Goal: Transaction & Acquisition: Purchase product/service

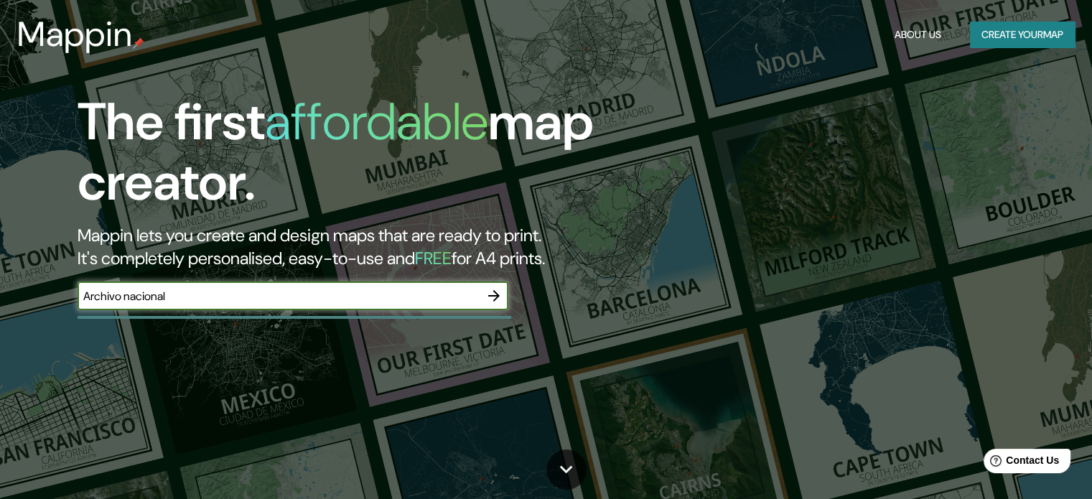
type input "Archivo nacional"
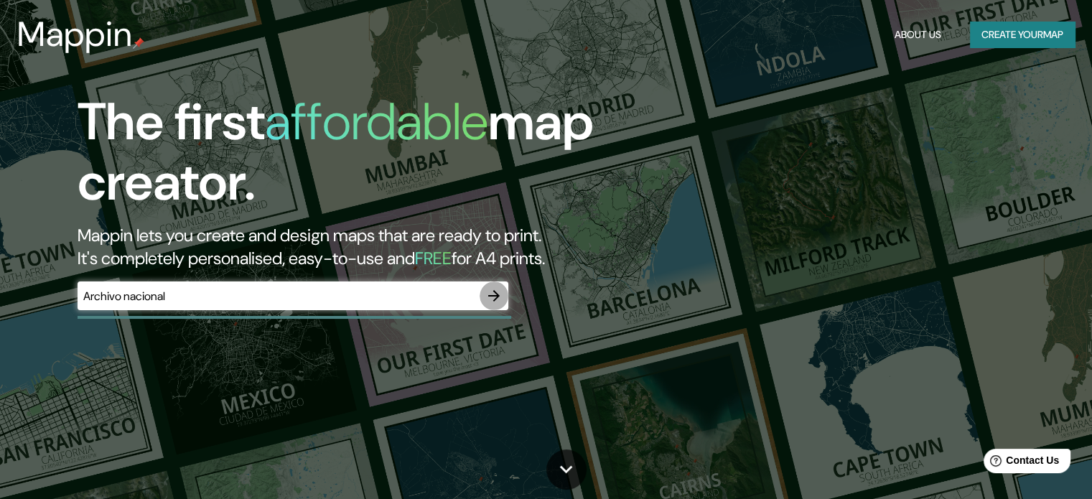
click at [495, 295] on icon "button" at bounding box center [493, 295] width 11 height 11
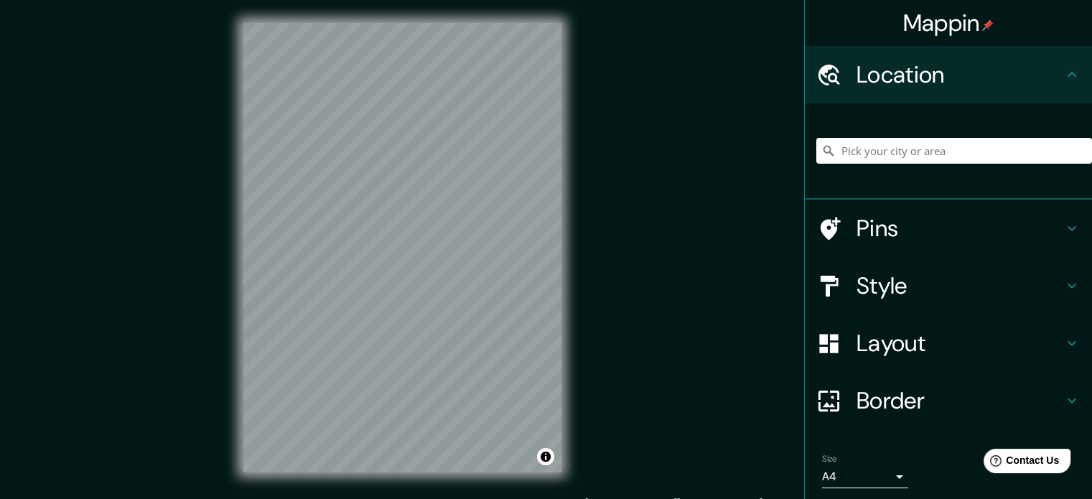
click at [564, 99] on div "© Mapbox © OpenStreetMap Improve this map" at bounding box center [402, 247] width 364 height 495
click at [886, 222] on h4 "Pins" at bounding box center [960, 228] width 207 height 29
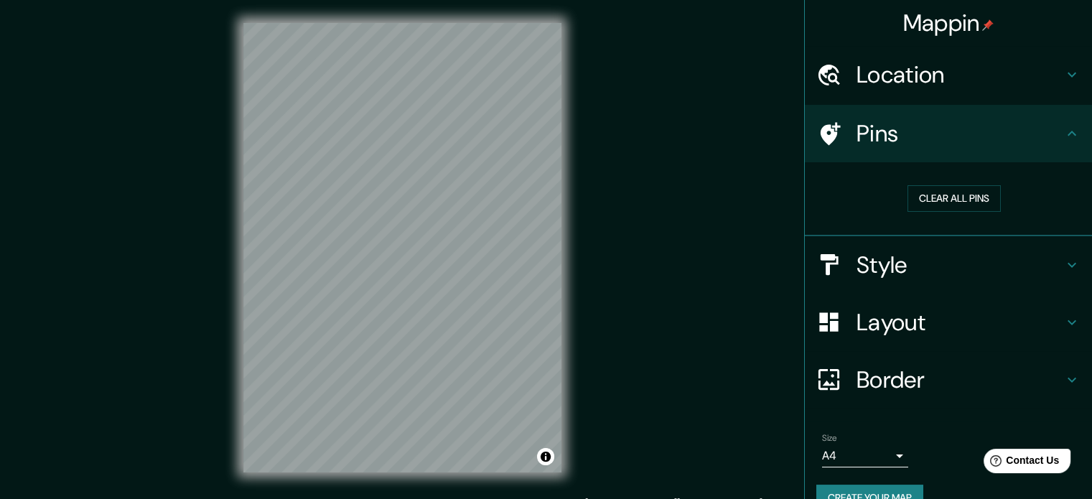
click at [857, 325] on h4 "Layout" at bounding box center [960, 322] width 207 height 29
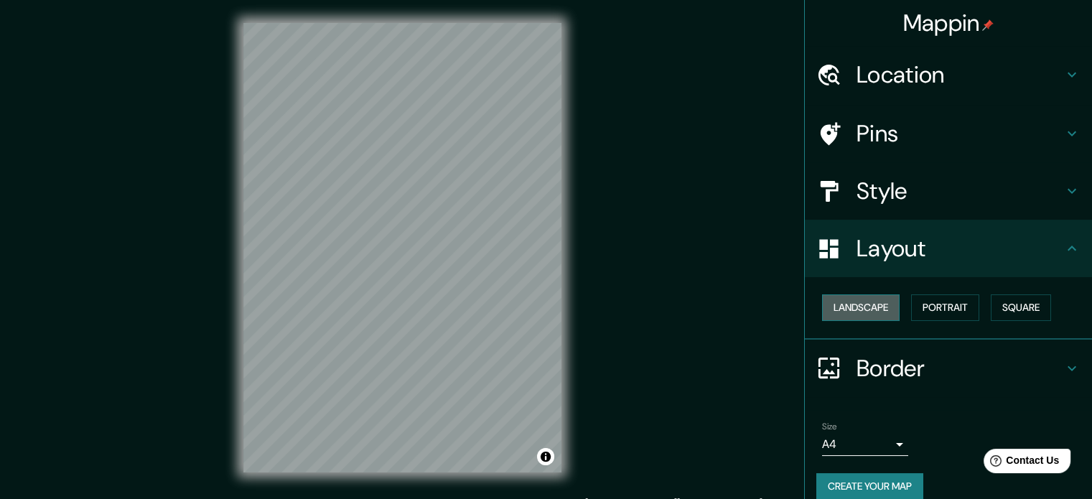
click at [869, 309] on button "Landscape" at bounding box center [861, 307] width 78 height 27
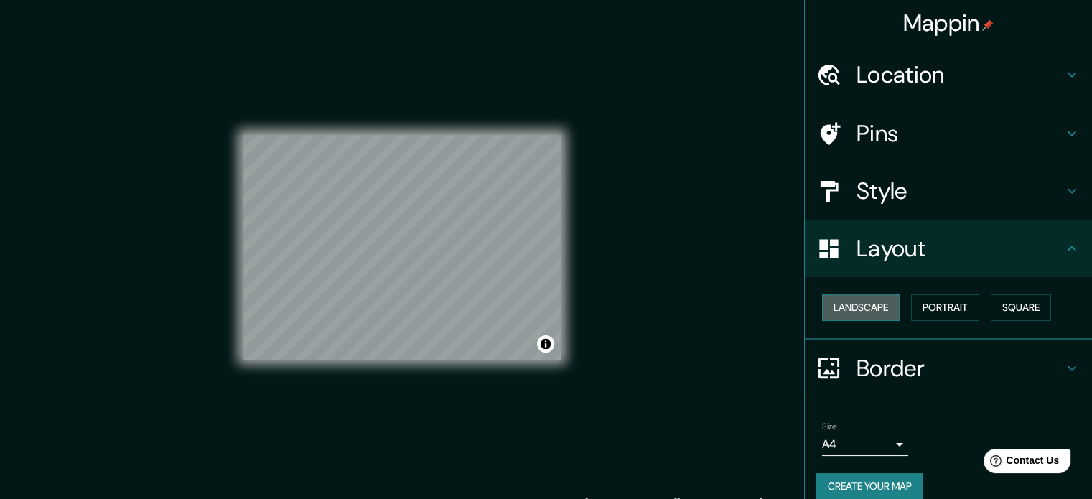
click at [869, 309] on button "Landscape" at bounding box center [861, 307] width 78 height 27
click at [905, 187] on h4 "Style" at bounding box center [960, 191] width 207 height 29
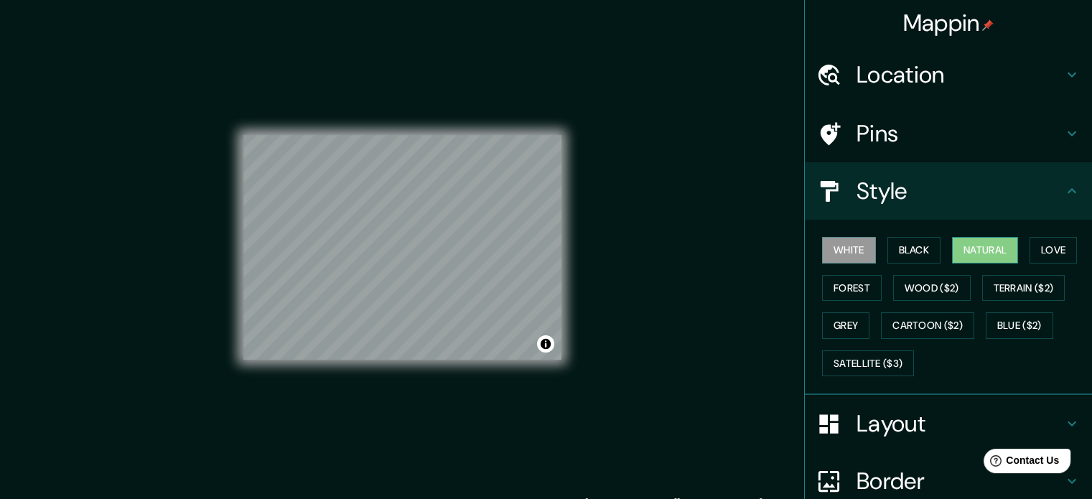
click at [1000, 249] on button "Natural" at bounding box center [985, 250] width 66 height 27
click at [890, 121] on h4 "Pins" at bounding box center [960, 133] width 207 height 29
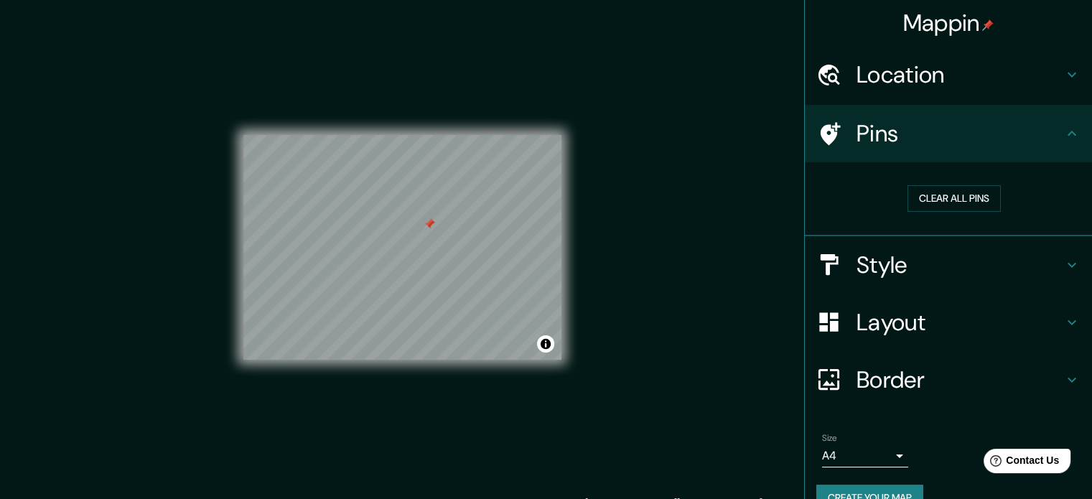
click at [428, 229] on div at bounding box center [429, 223] width 11 height 11
click at [919, 141] on h4 "Pins" at bounding box center [960, 133] width 207 height 29
click at [887, 257] on h4 "Style" at bounding box center [960, 265] width 207 height 29
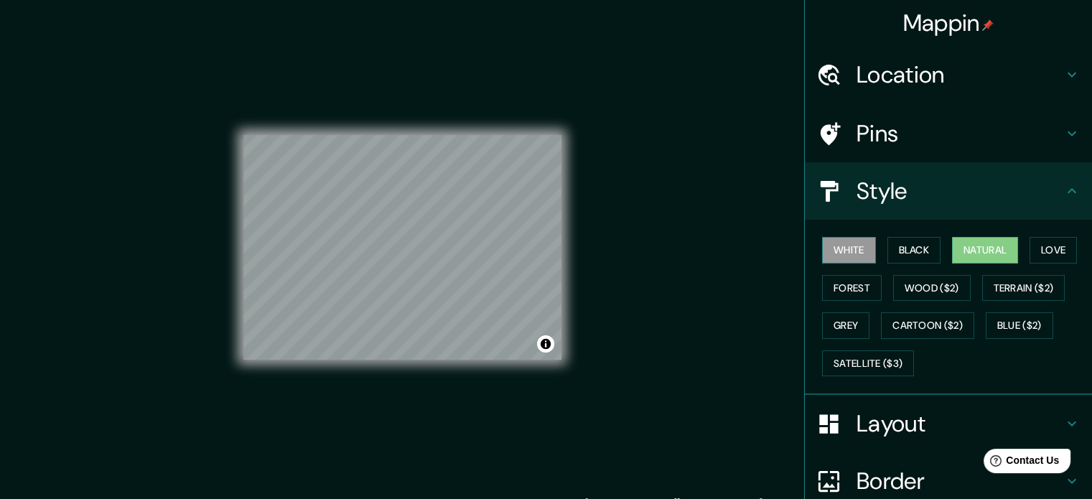
click at [840, 252] on button "White" at bounding box center [849, 250] width 54 height 27
click at [927, 249] on button "Black" at bounding box center [915, 250] width 54 height 27
click at [845, 252] on button "White" at bounding box center [849, 250] width 54 height 27
click at [1051, 254] on button "Love" at bounding box center [1053, 250] width 47 height 27
click at [969, 252] on button "Natural" at bounding box center [985, 250] width 66 height 27
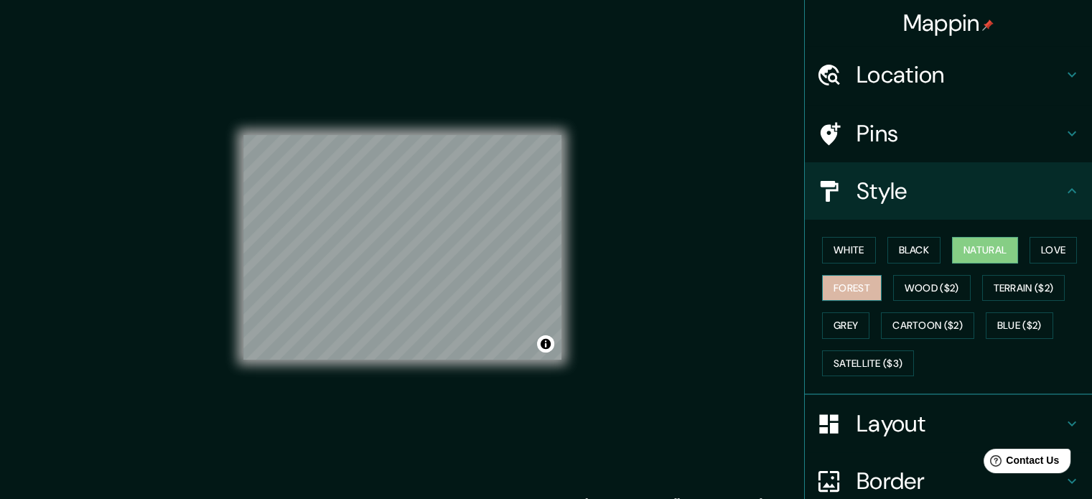
click at [827, 281] on button "Forest" at bounding box center [852, 288] width 60 height 27
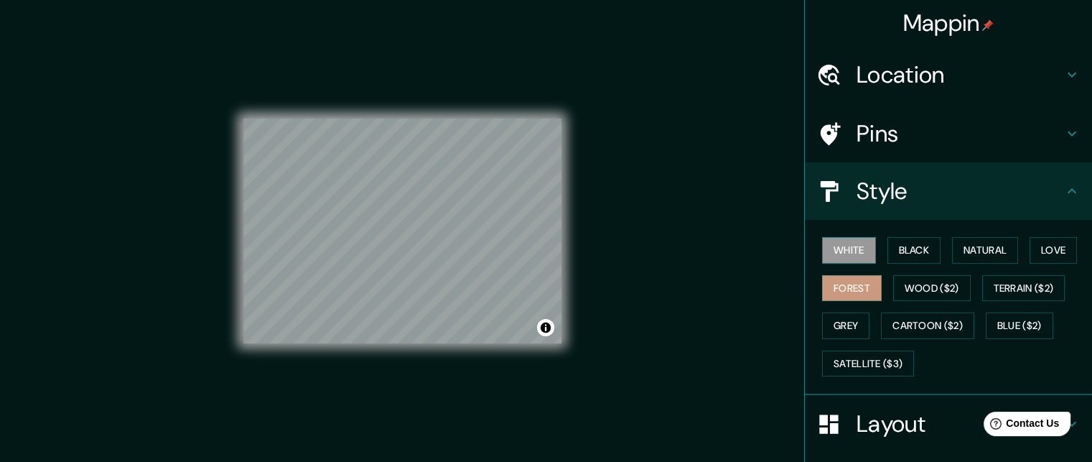
click at [846, 258] on button "White" at bounding box center [849, 250] width 54 height 27
click at [914, 253] on button "Black" at bounding box center [915, 250] width 54 height 27
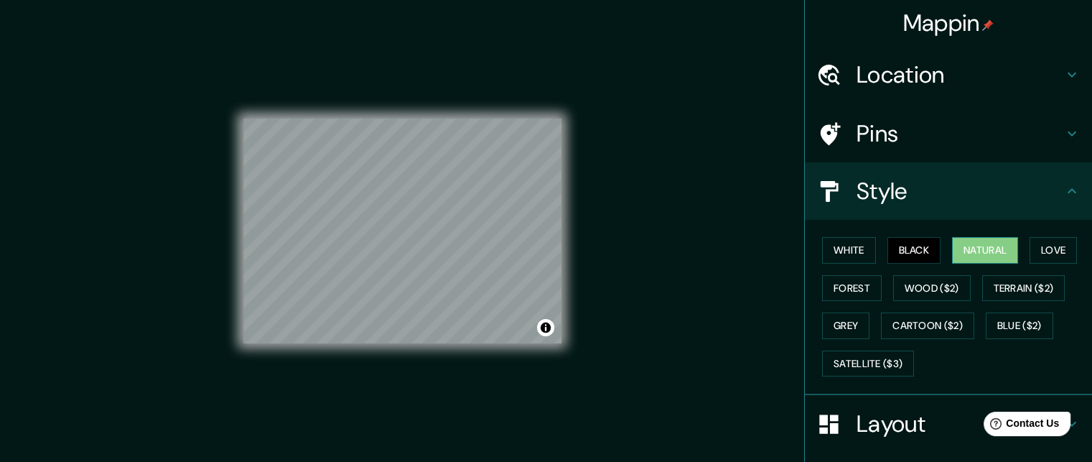
click at [994, 246] on button "Natural" at bounding box center [985, 250] width 66 height 27
click at [1038, 251] on button "Love" at bounding box center [1053, 250] width 47 height 27
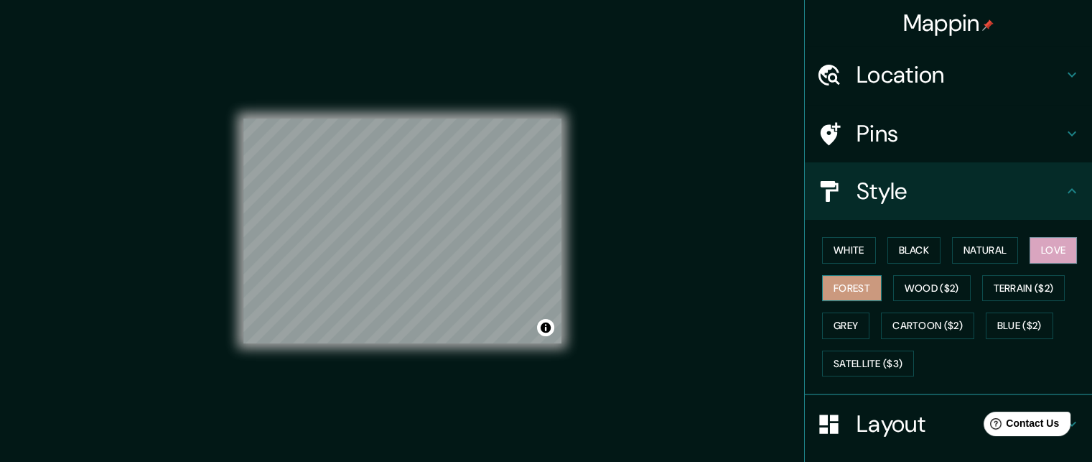
click at [824, 287] on button "Forest" at bounding box center [852, 288] width 60 height 27
click at [902, 194] on h4 "Style" at bounding box center [960, 191] width 207 height 29
click at [1063, 197] on icon at bounding box center [1071, 190] width 17 height 17
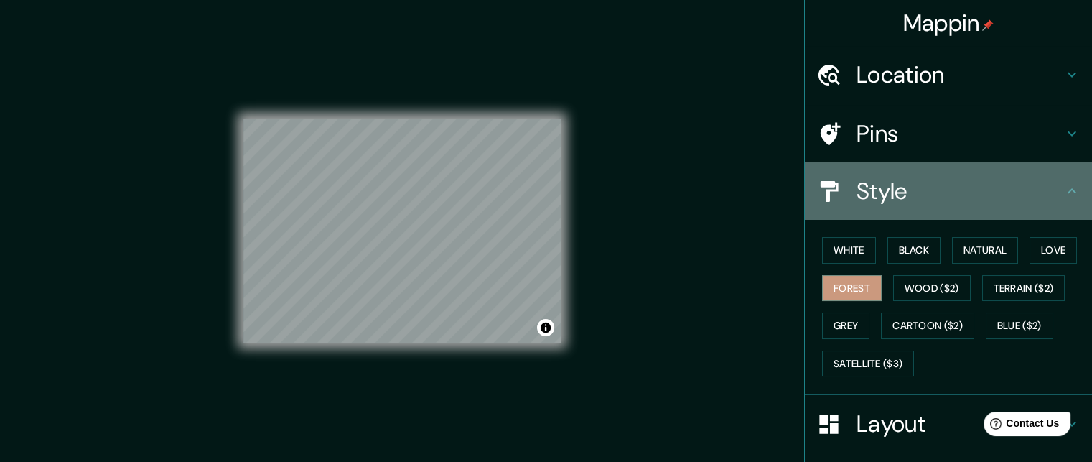
click at [1044, 186] on h4 "Style" at bounding box center [960, 191] width 207 height 29
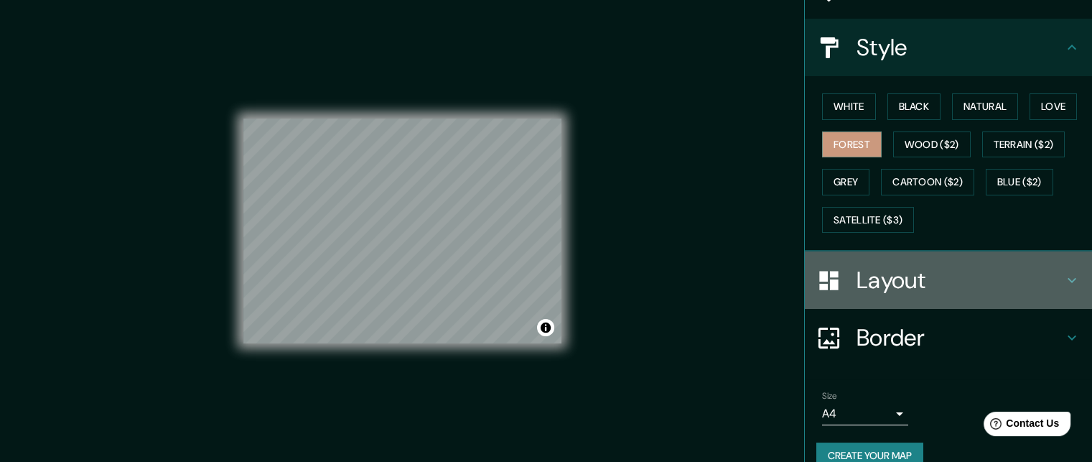
click at [922, 278] on h4 "Layout" at bounding box center [960, 280] width 207 height 29
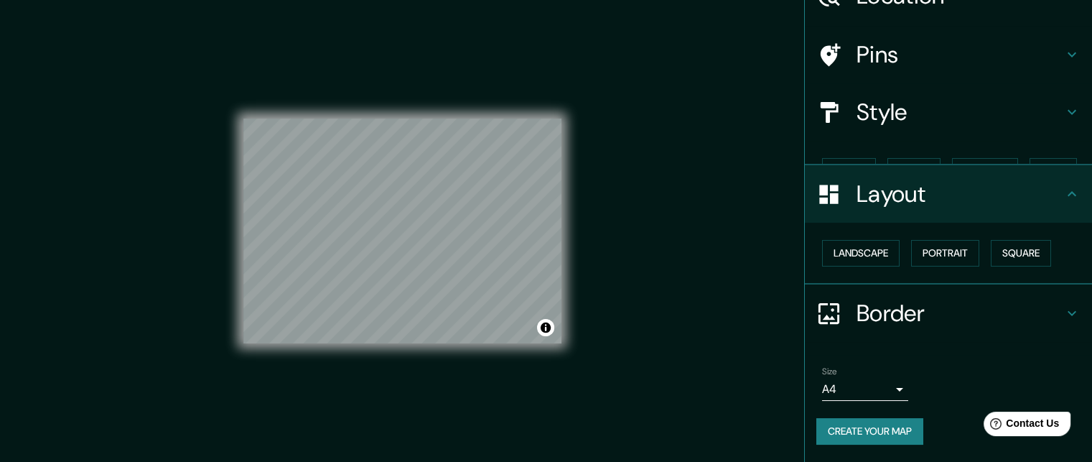
scroll to position [53, 0]
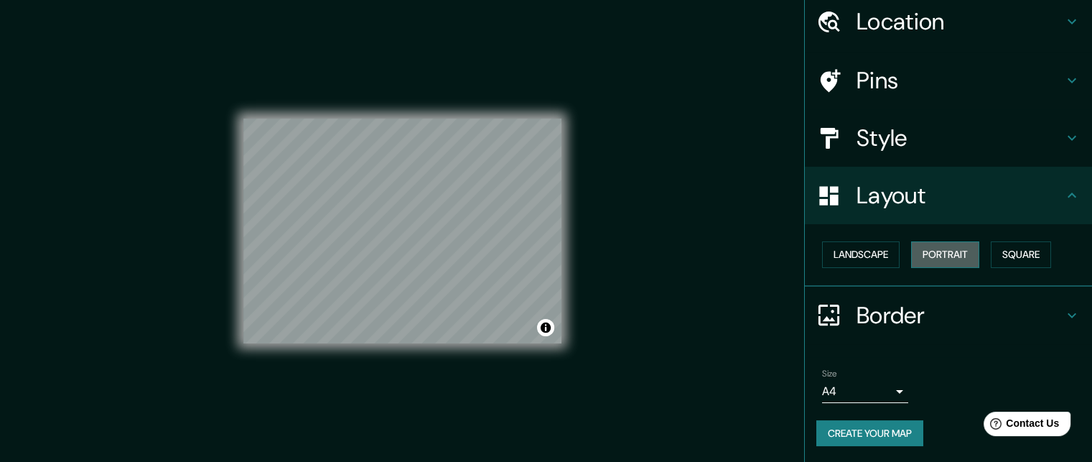
click at [941, 257] on button "Portrait" at bounding box center [945, 254] width 68 height 27
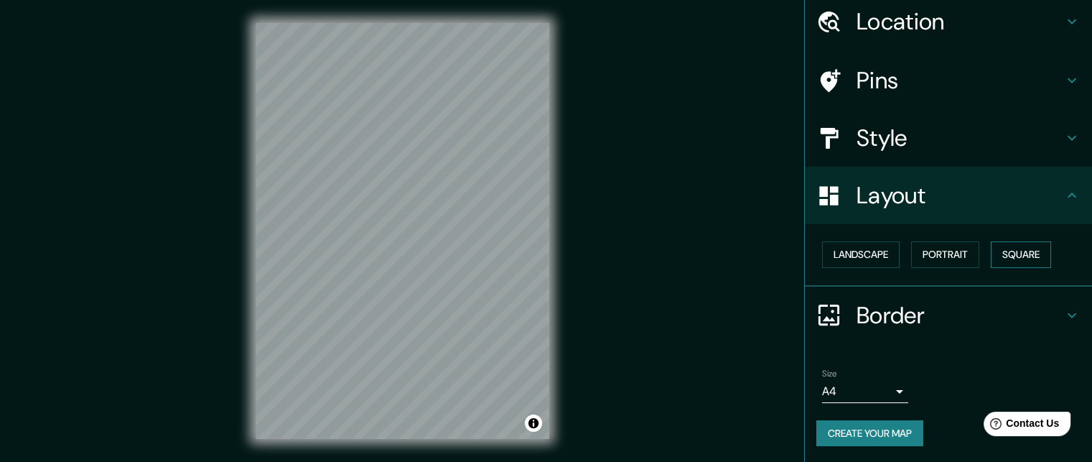
click at [1025, 255] on button "Square" at bounding box center [1021, 254] width 60 height 27
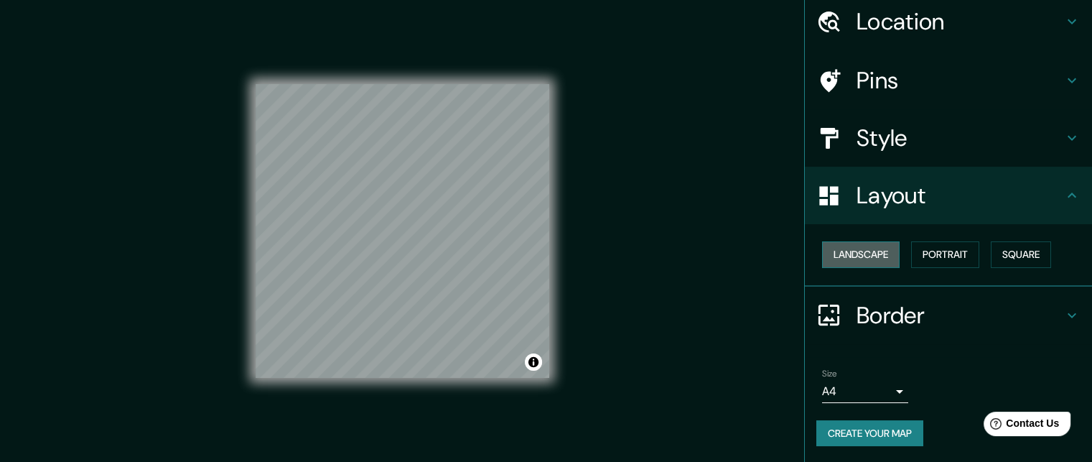
click at [844, 252] on button "Landscape" at bounding box center [861, 254] width 78 height 27
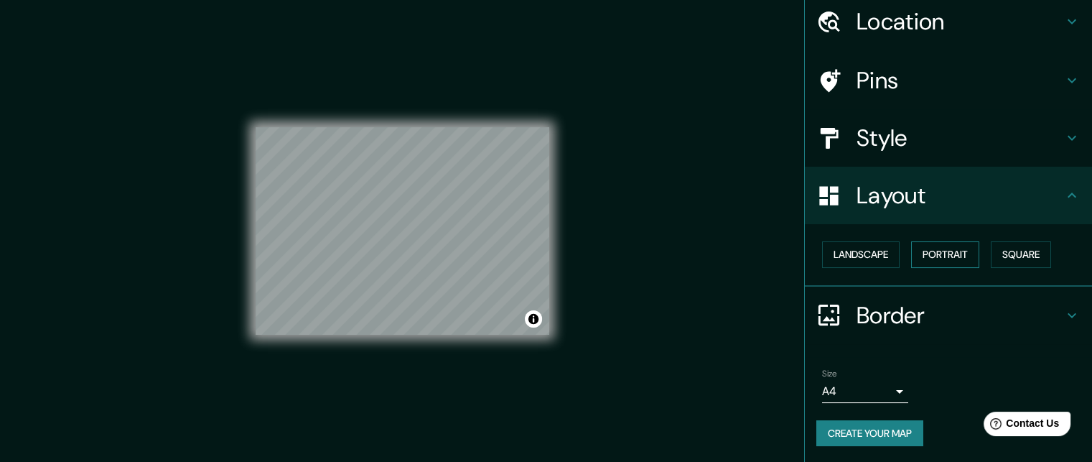
click at [949, 257] on button "Portrait" at bounding box center [945, 254] width 68 height 27
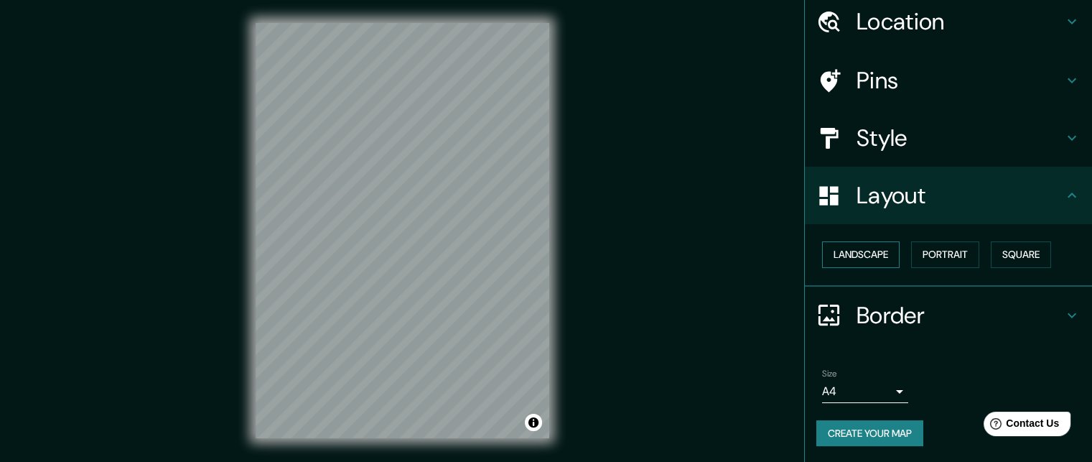
click at [844, 243] on button "Landscape" at bounding box center [861, 254] width 78 height 27
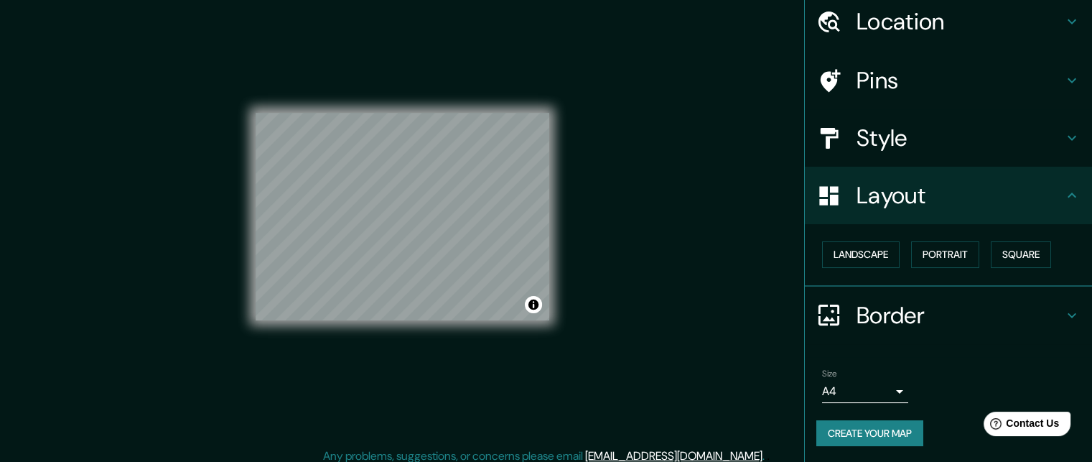
scroll to position [23, 0]
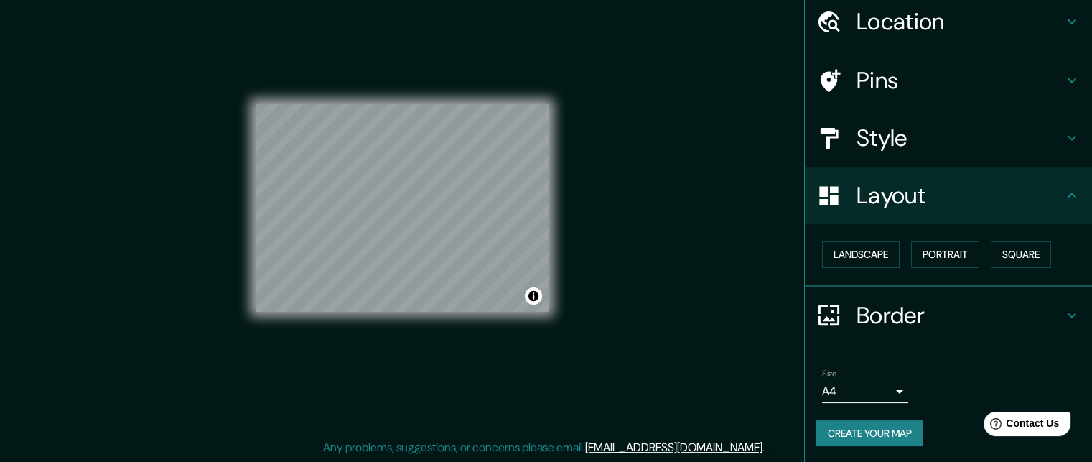
click at [860, 433] on button "Create your map" at bounding box center [869, 433] width 107 height 27
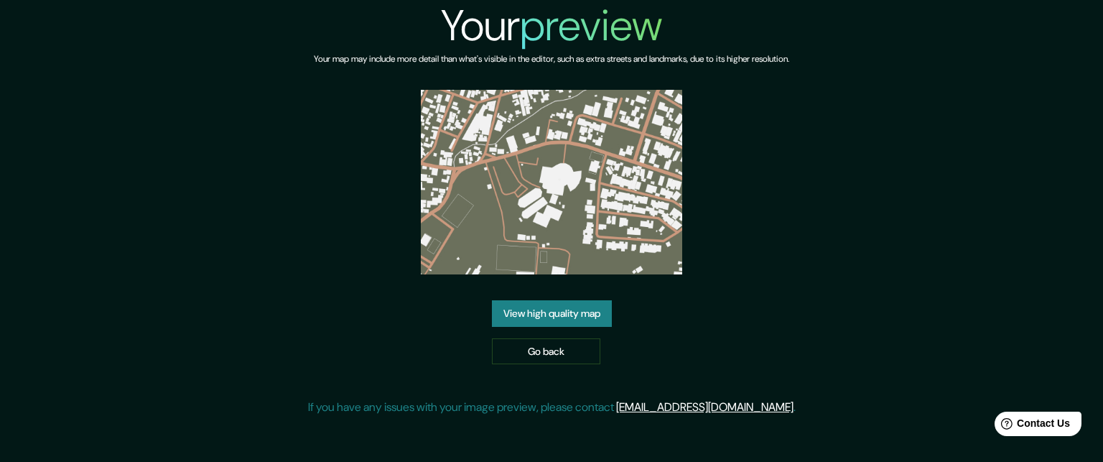
click at [531, 315] on link "View high quality map" at bounding box center [552, 313] width 120 height 27
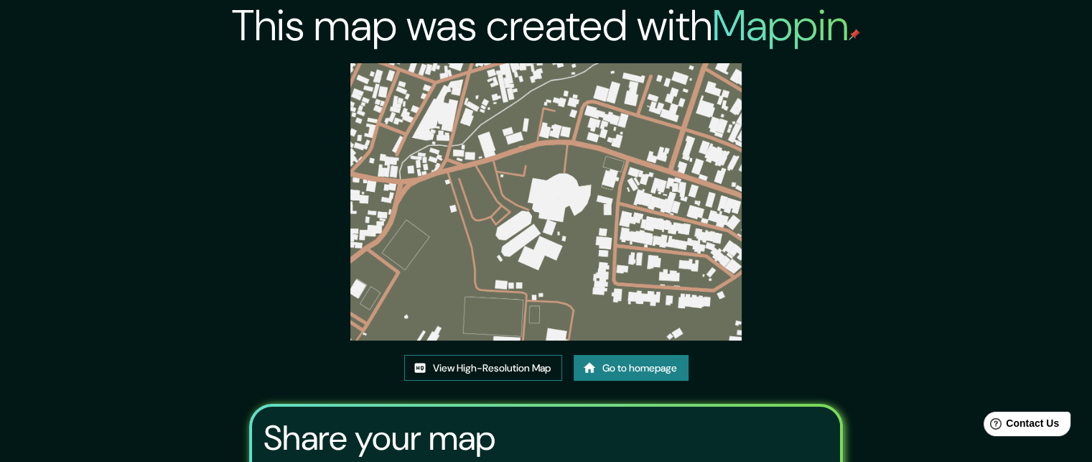
click at [488, 365] on link "View High-Resolution Map" at bounding box center [483, 368] width 158 height 27
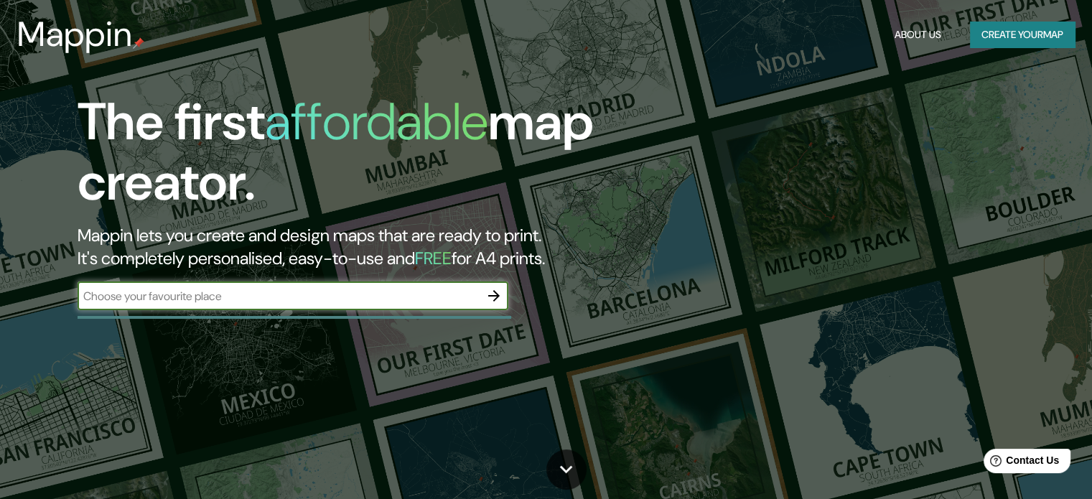
click at [495, 288] on icon "button" at bounding box center [493, 295] width 17 height 17
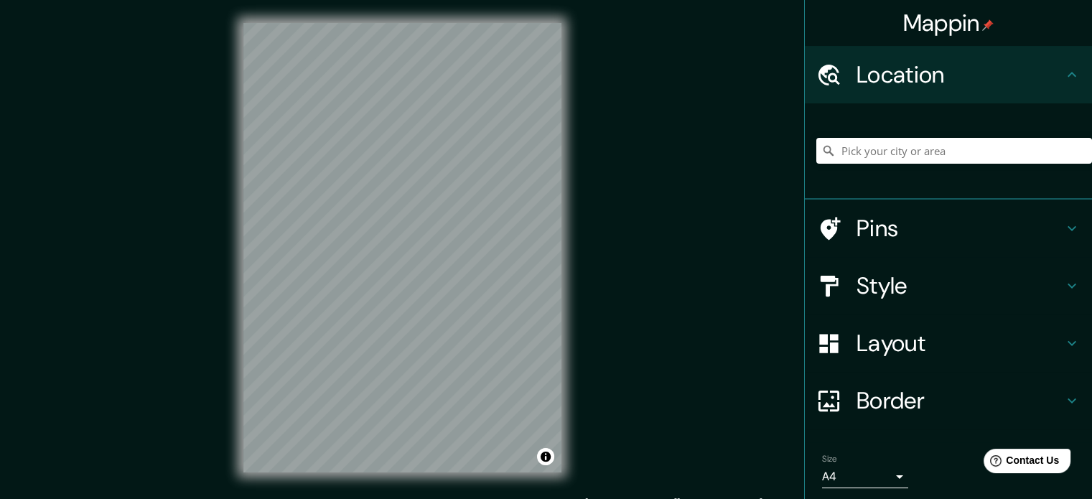
click at [567, 141] on div "© Mapbox © OpenStreetMap Improve this map" at bounding box center [402, 247] width 364 height 495
click at [583, 100] on div "© Mapbox © OpenStreetMap Improve this map" at bounding box center [402, 247] width 364 height 495
click at [821, 278] on icon at bounding box center [830, 285] width 18 height 21
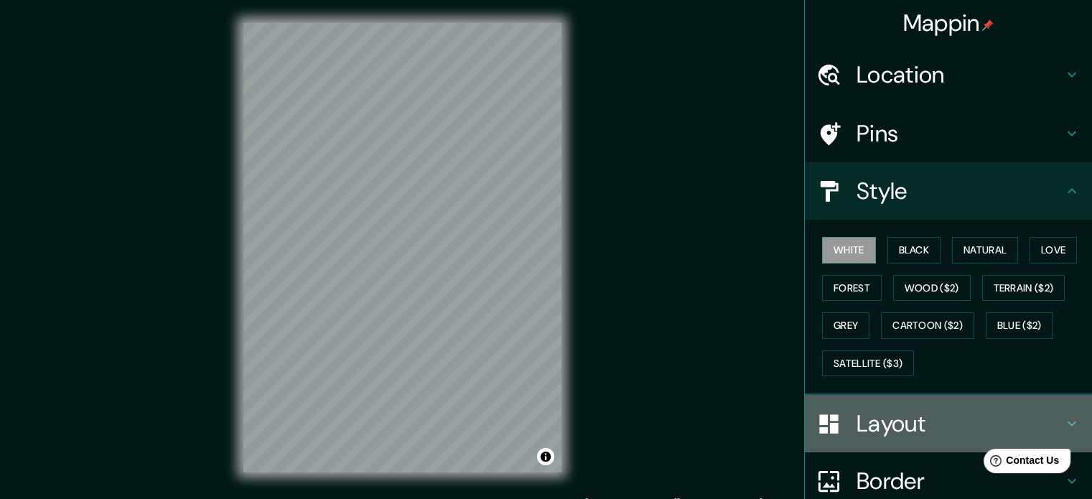
click at [830, 433] on icon at bounding box center [828, 423] width 25 height 25
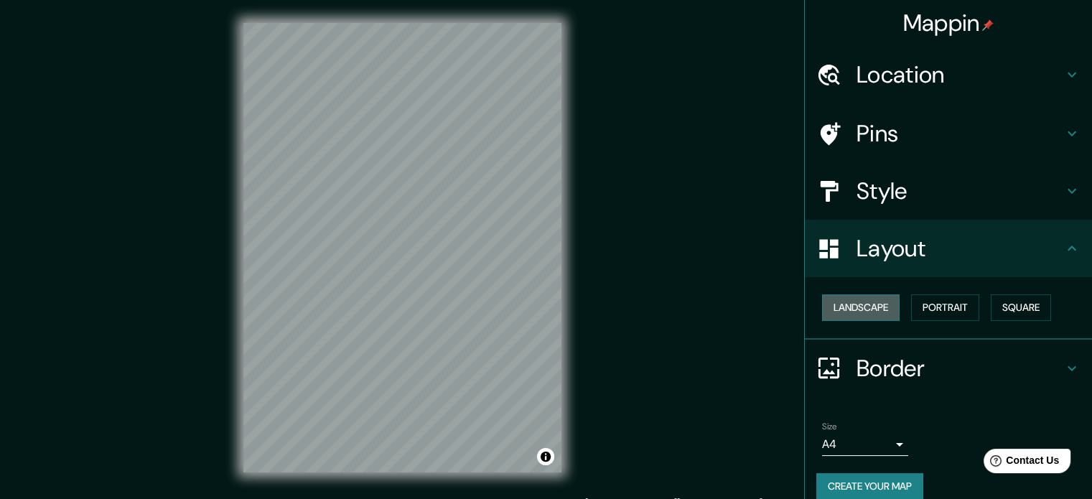
click at [842, 306] on button "Landscape" at bounding box center [861, 307] width 78 height 27
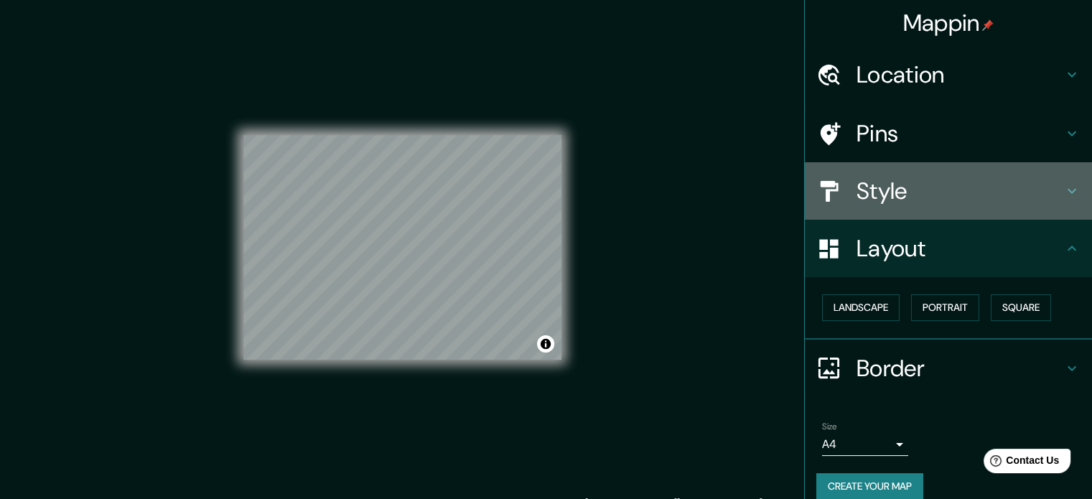
click at [857, 186] on h4 "Style" at bounding box center [960, 191] width 207 height 29
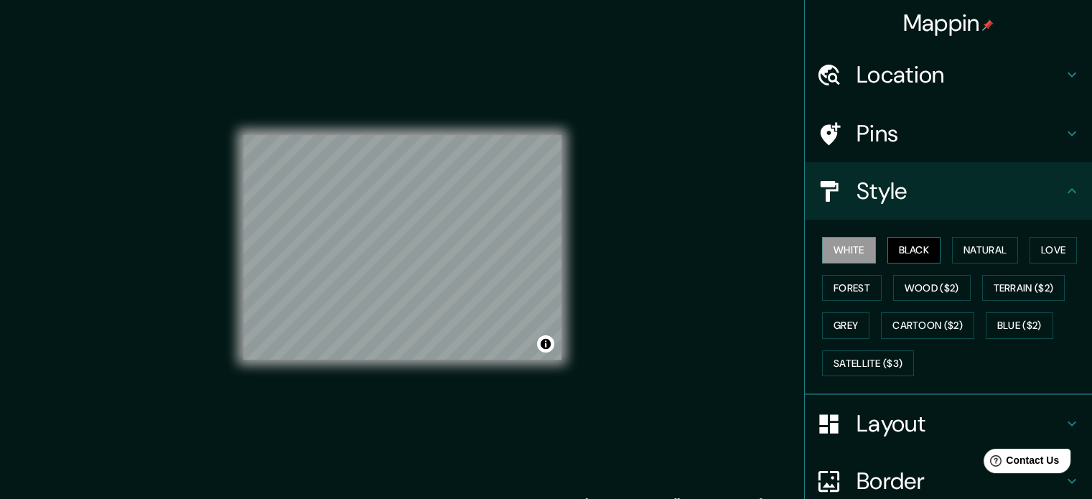
click at [896, 247] on button "Black" at bounding box center [915, 250] width 54 height 27
click at [844, 246] on button "White" at bounding box center [849, 250] width 54 height 27
click at [980, 241] on button "Natural" at bounding box center [985, 250] width 66 height 27
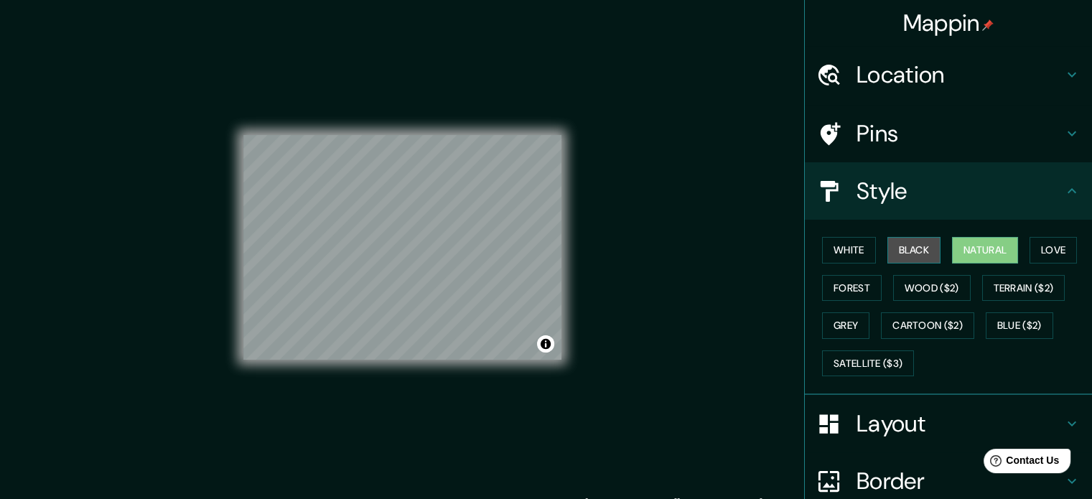
click at [897, 238] on button "Black" at bounding box center [915, 250] width 54 height 27
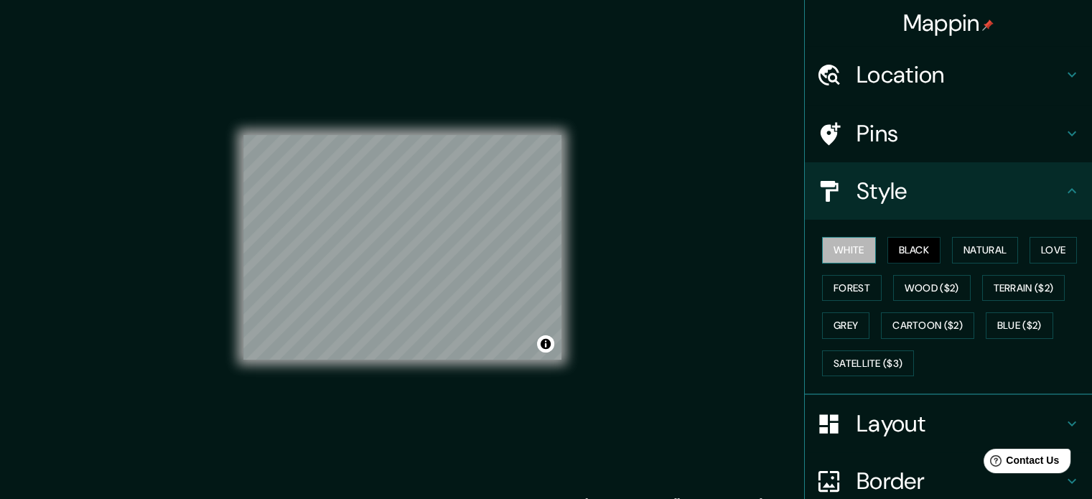
click at [853, 257] on button "White" at bounding box center [849, 250] width 54 height 27
click at [849, 295] on button "Forest" at bounding box center [852, 288] width 60 height 27
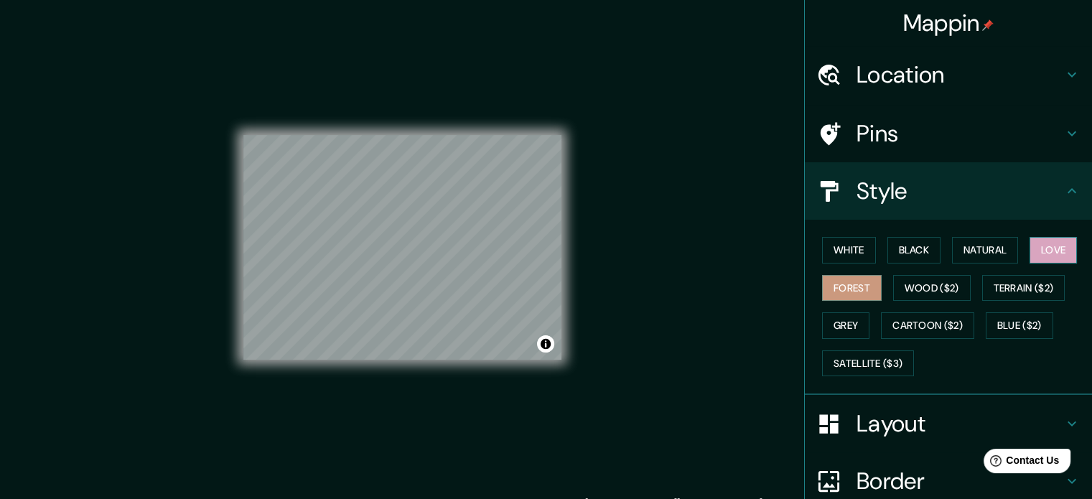
click at [1050, 241] on button "Love" at bounding box center [1053, 250] width 47 height 27
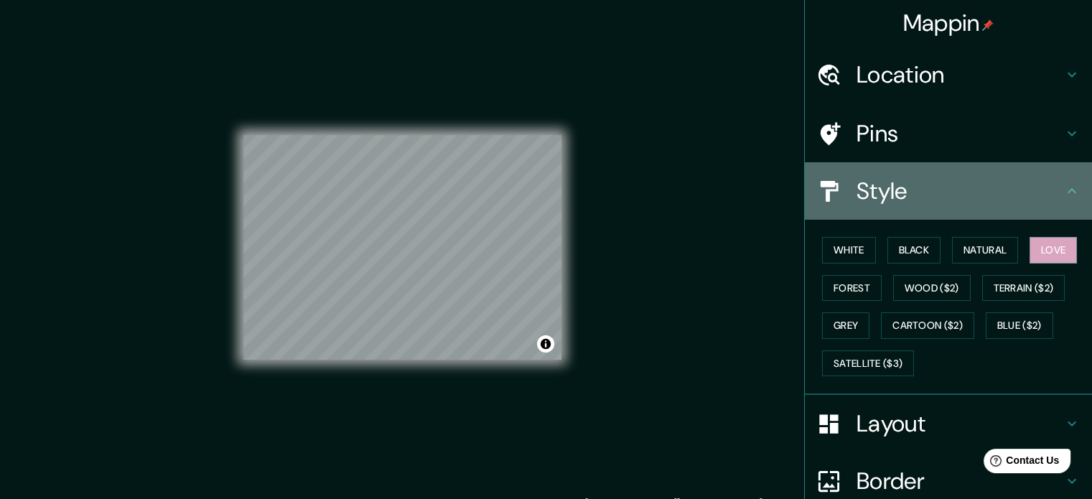
click at [881, 195] on h4 "Style" at bounding box center [960, 191] width 207 height 29
click at [957, 188] on h4 "Style" at bounding box center [960, 191] width 207 height 29
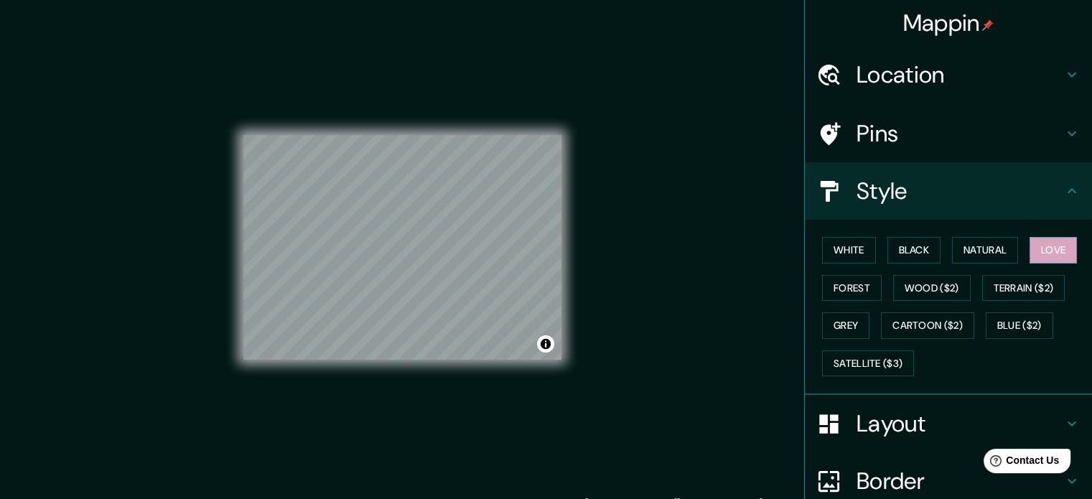
click at [1066, 189] on icon at bounding box center [1071, 190] width 17 height 17
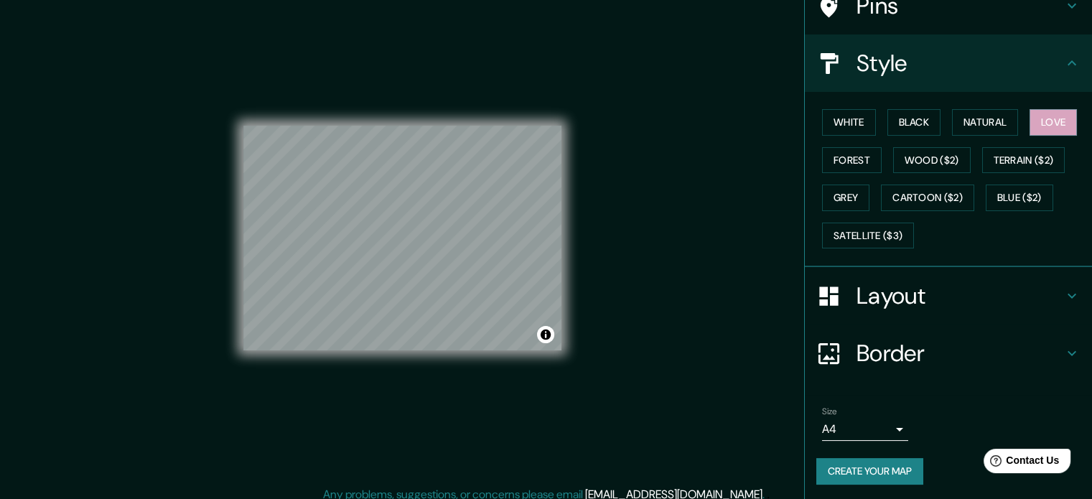
scroll to position [19, 0]
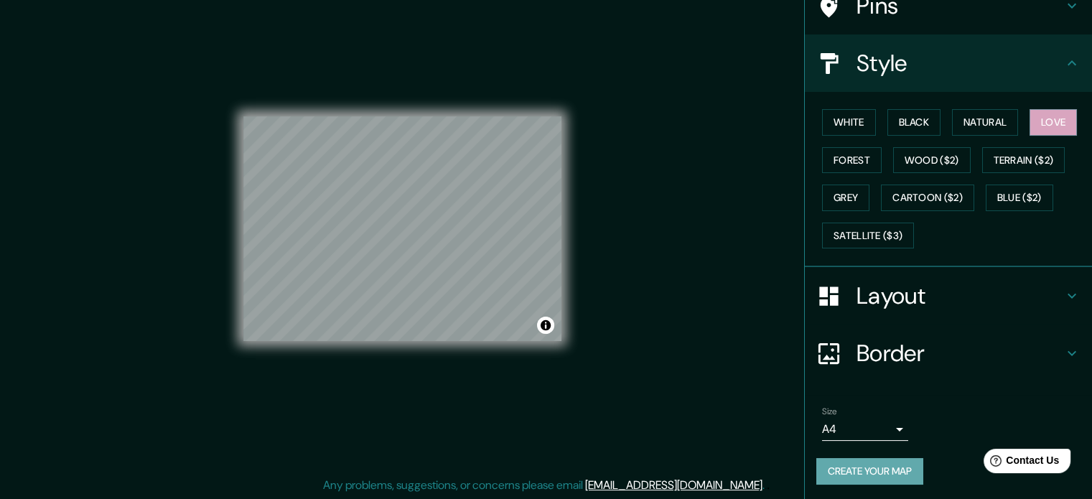
click at [837, 465] on button "Create your map" at bounding box center [869, 471] width 107 height 27
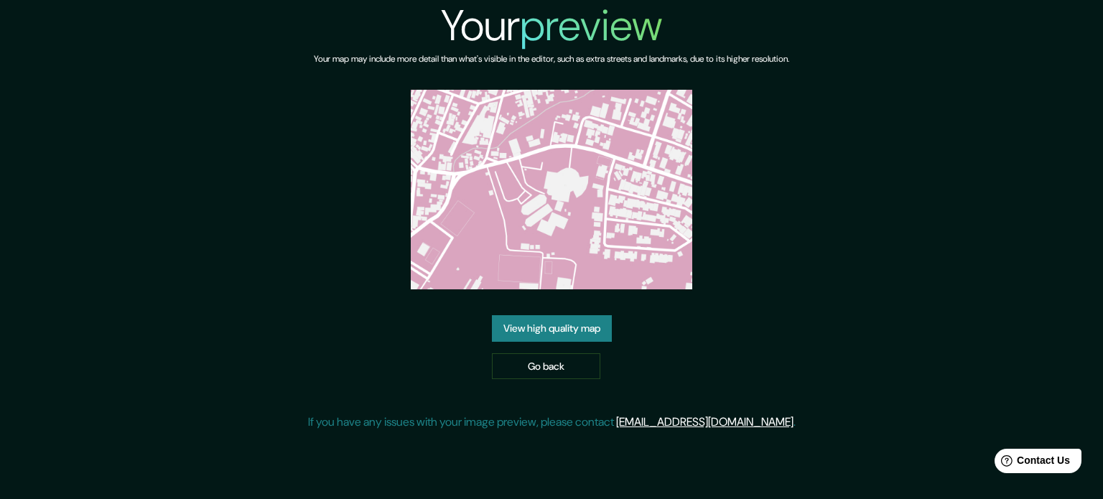
click at [559, 336] on link "View high quality map" at bounding box center [552, 328] width 120 height 27
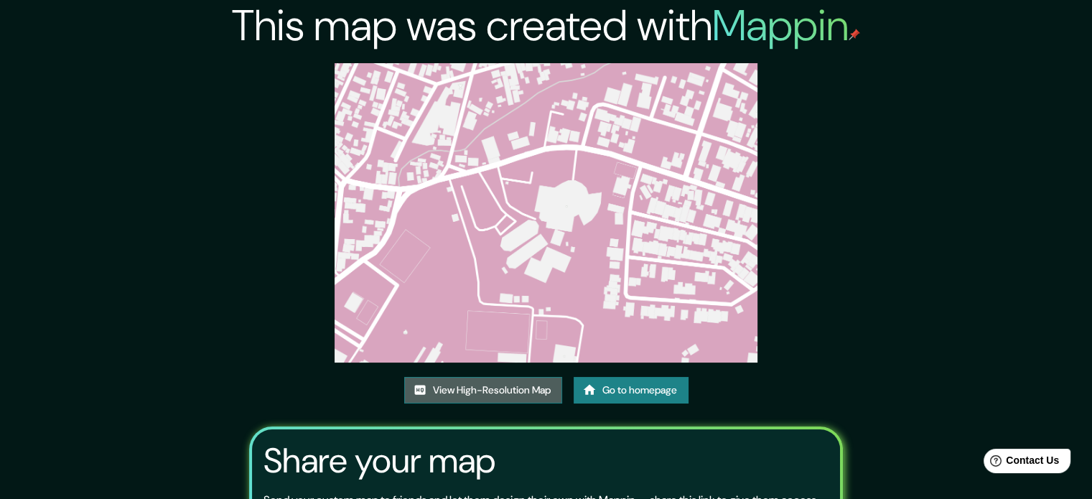
click at [467, 393] on link "View High-Resolution Map" at bounding box center [483, 390] width 158 height 27
